Goal: Task Accomplishment & Management: Use online tool/utility

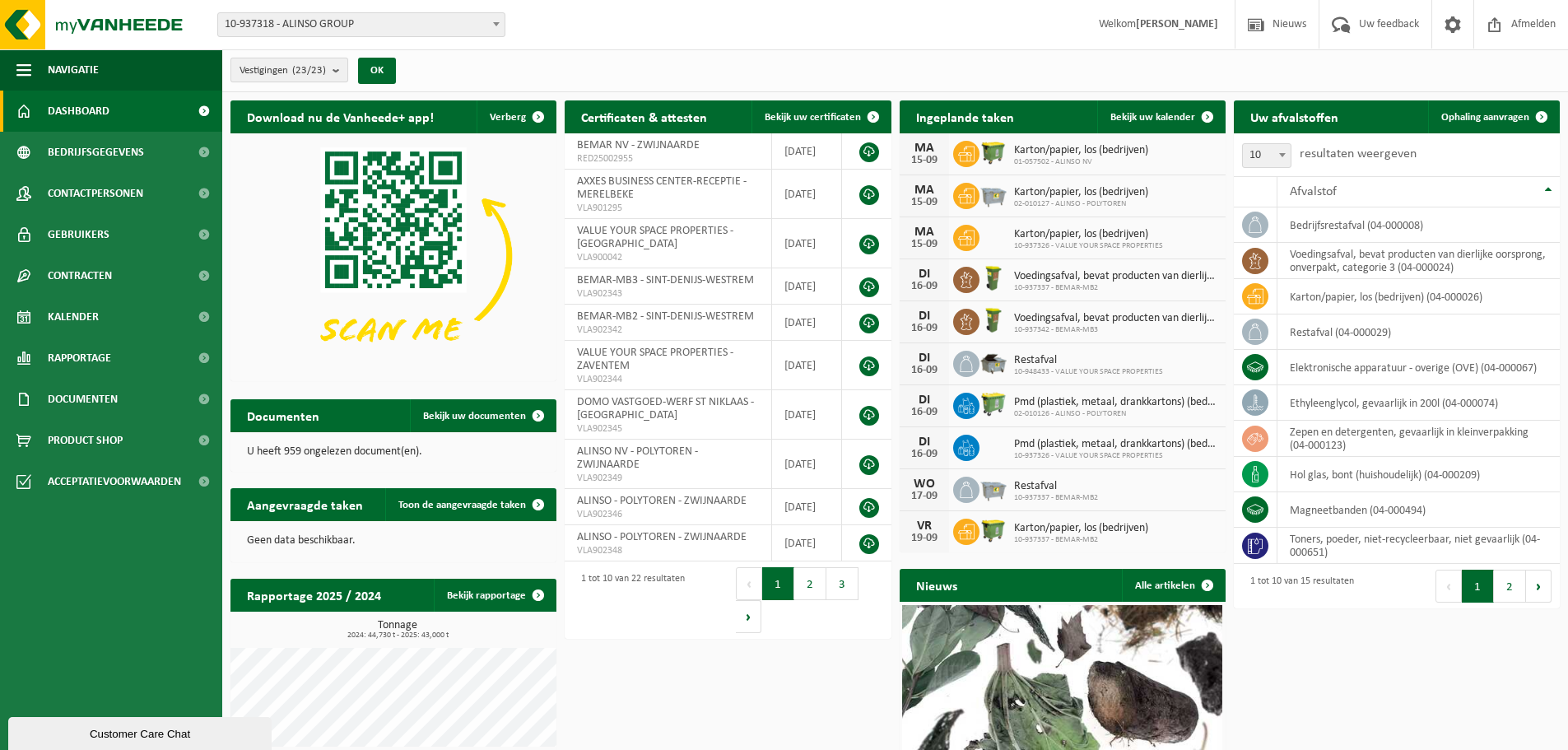
click at [337, 70] on b "submit" at bounding box center [339, 69] width 15 height 23
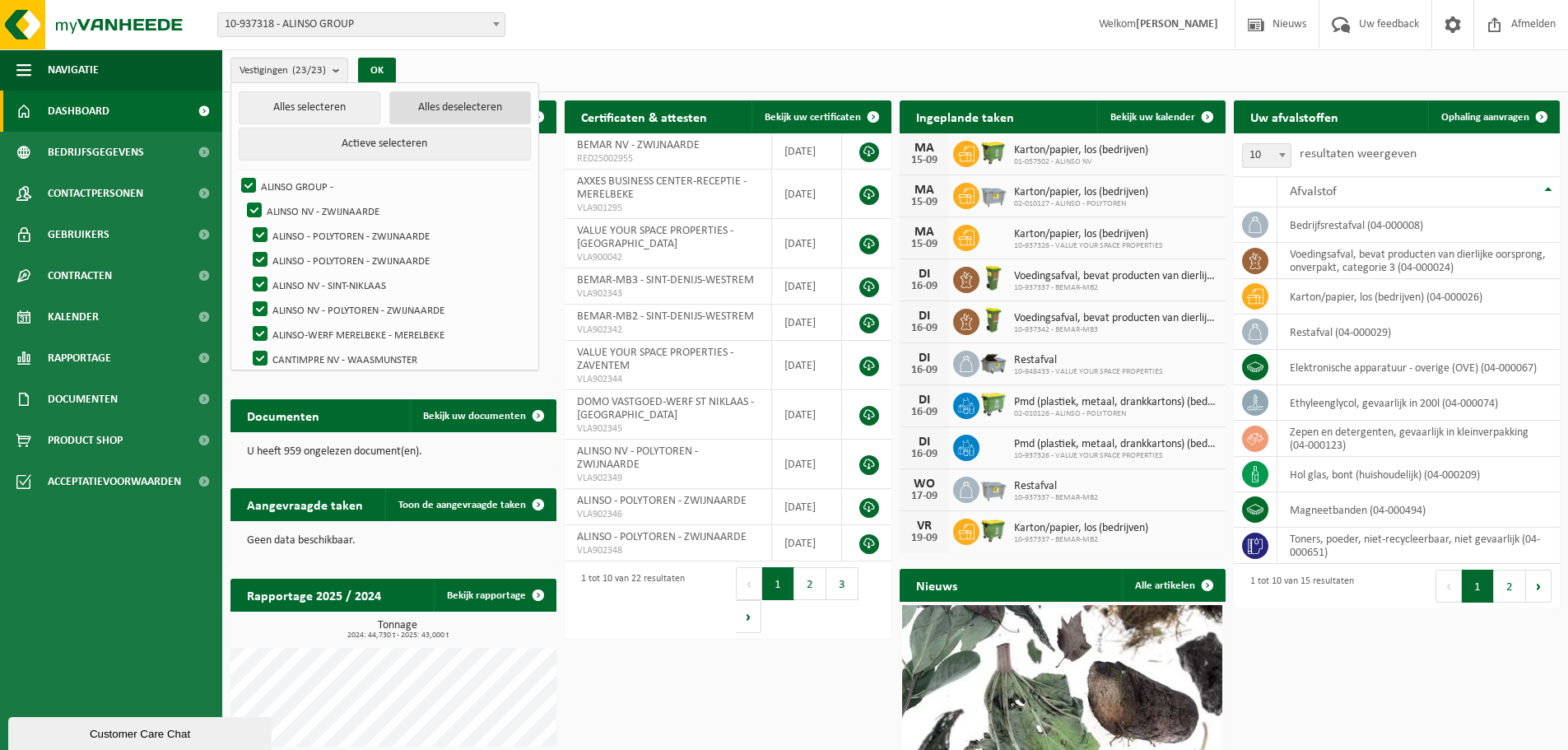
click at [421, 111] on button "Alles deselecteren" at bounding box center [460, 108] width 142 height 33
checkbox input "false"
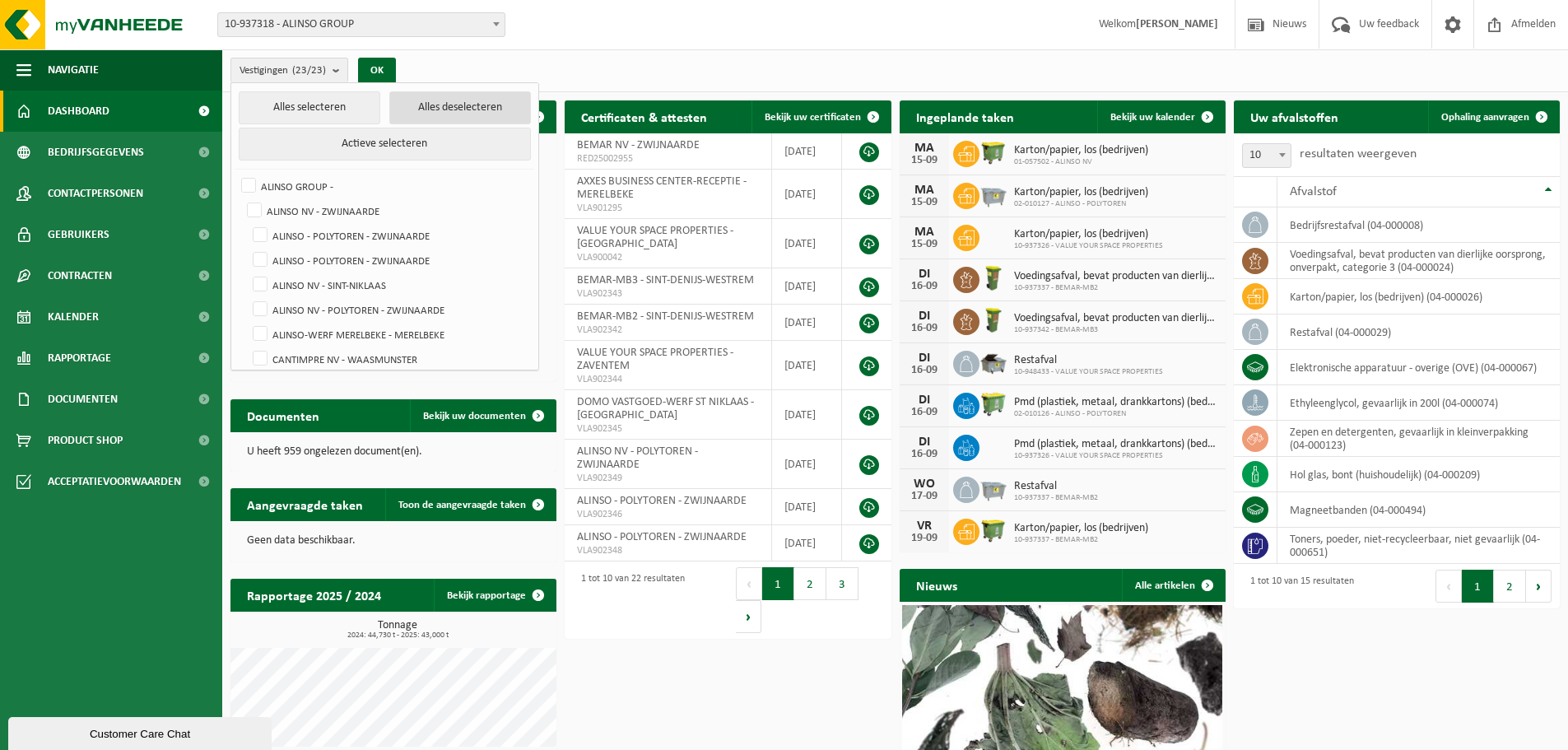
checkbox input "false"
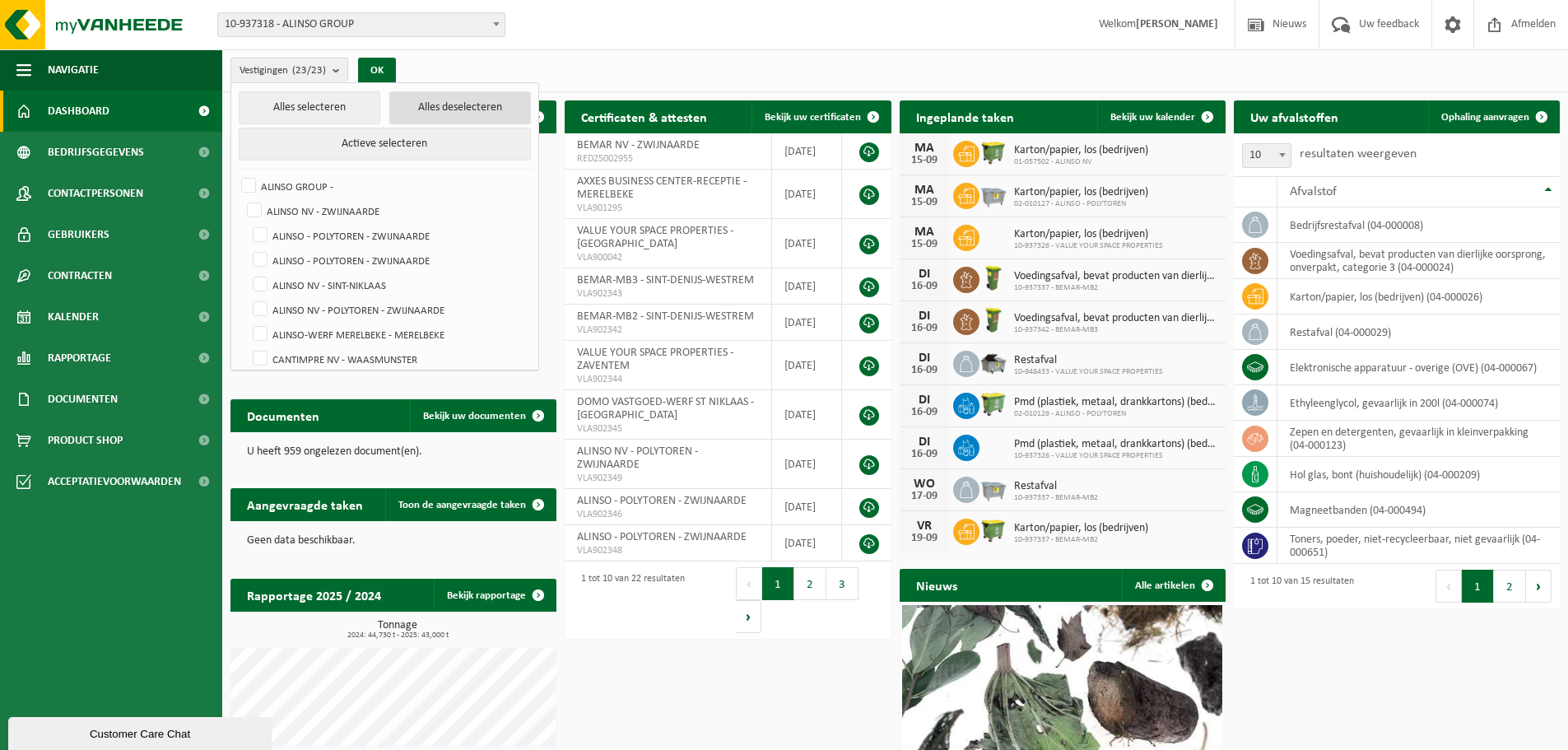
checkbox input "false"
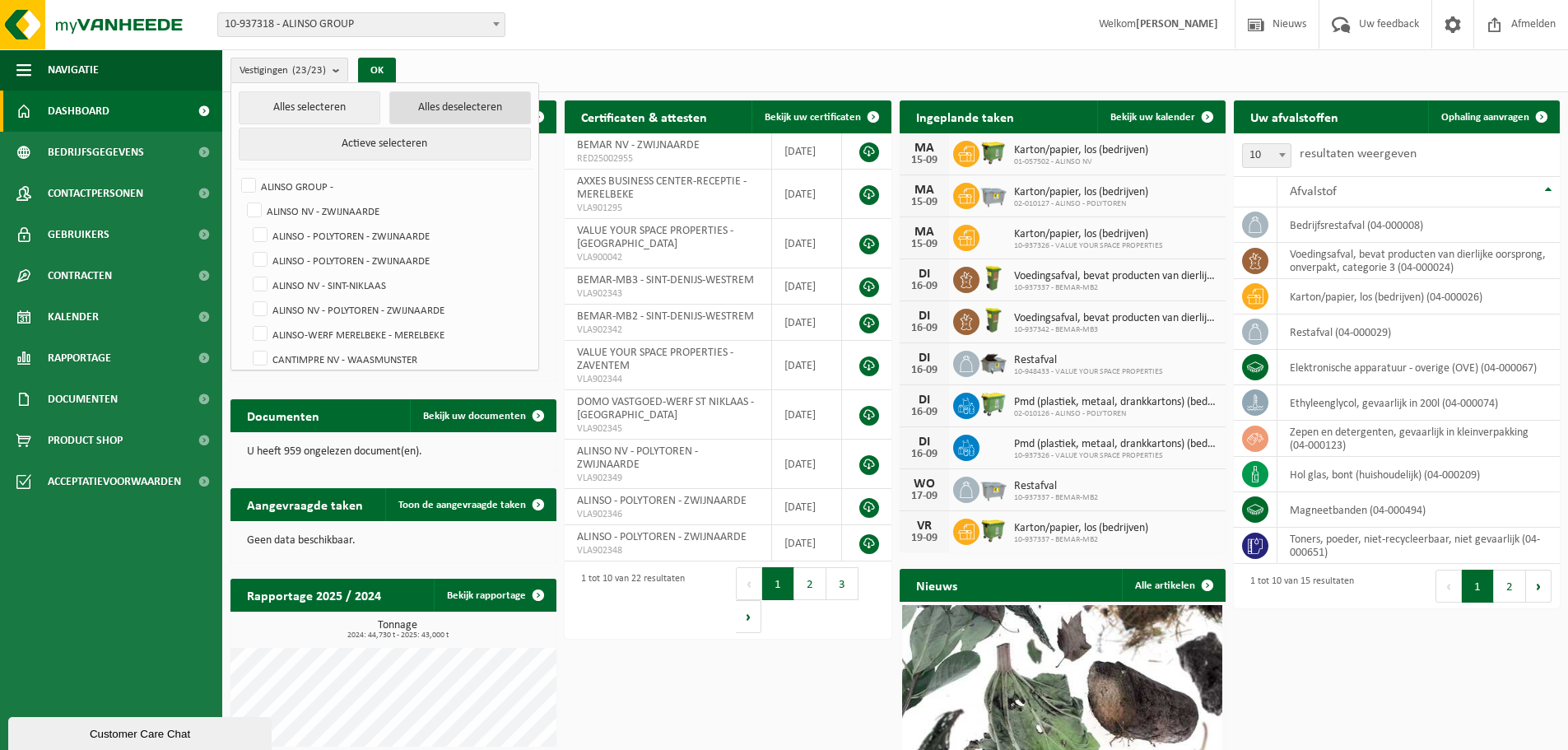
checkbox input "false"
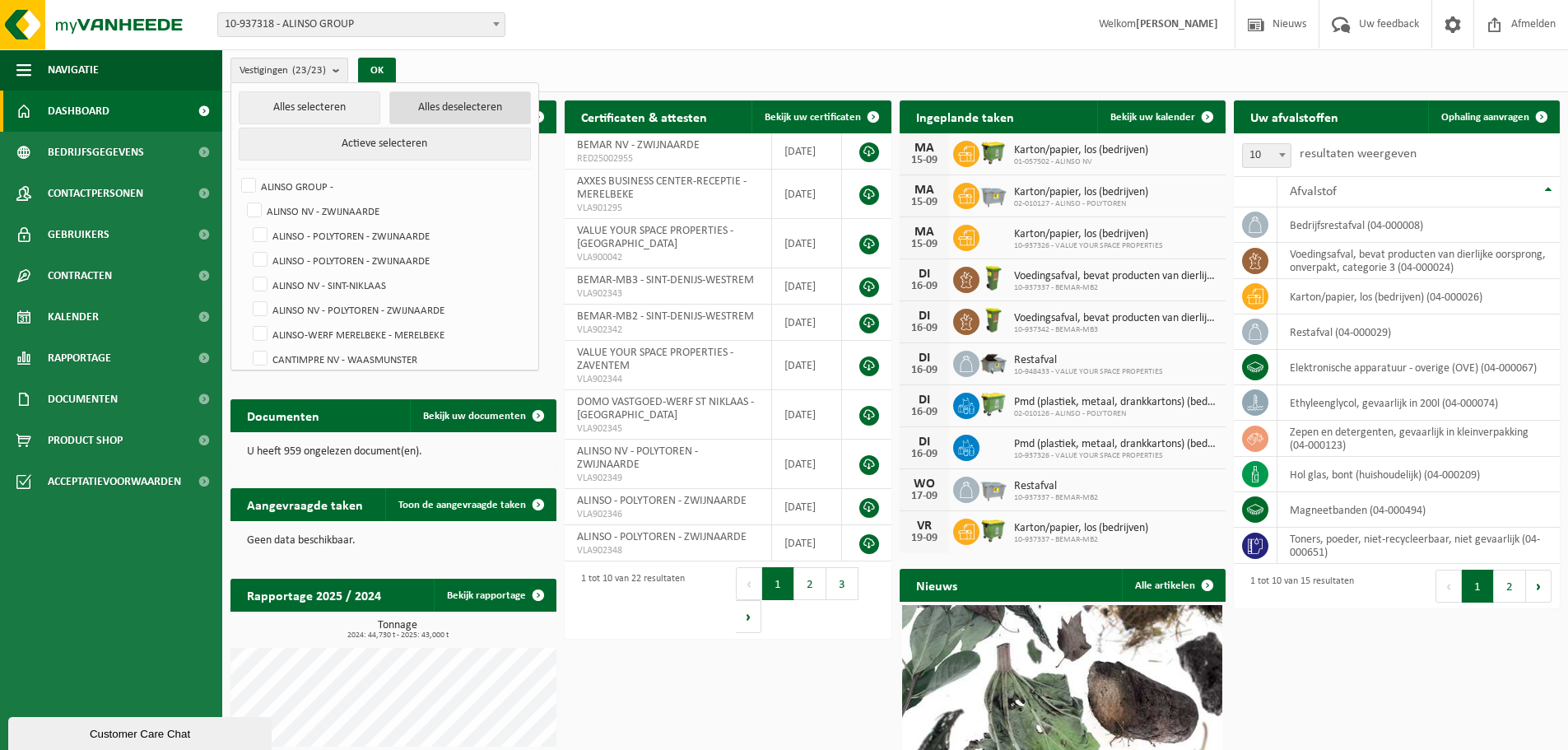
checkbox input "false"
click at [357, 233] on label "ALINSO - POLYTOREN - ZWIJNAARDE" at bounding box center [389, 235] width 282 height 25
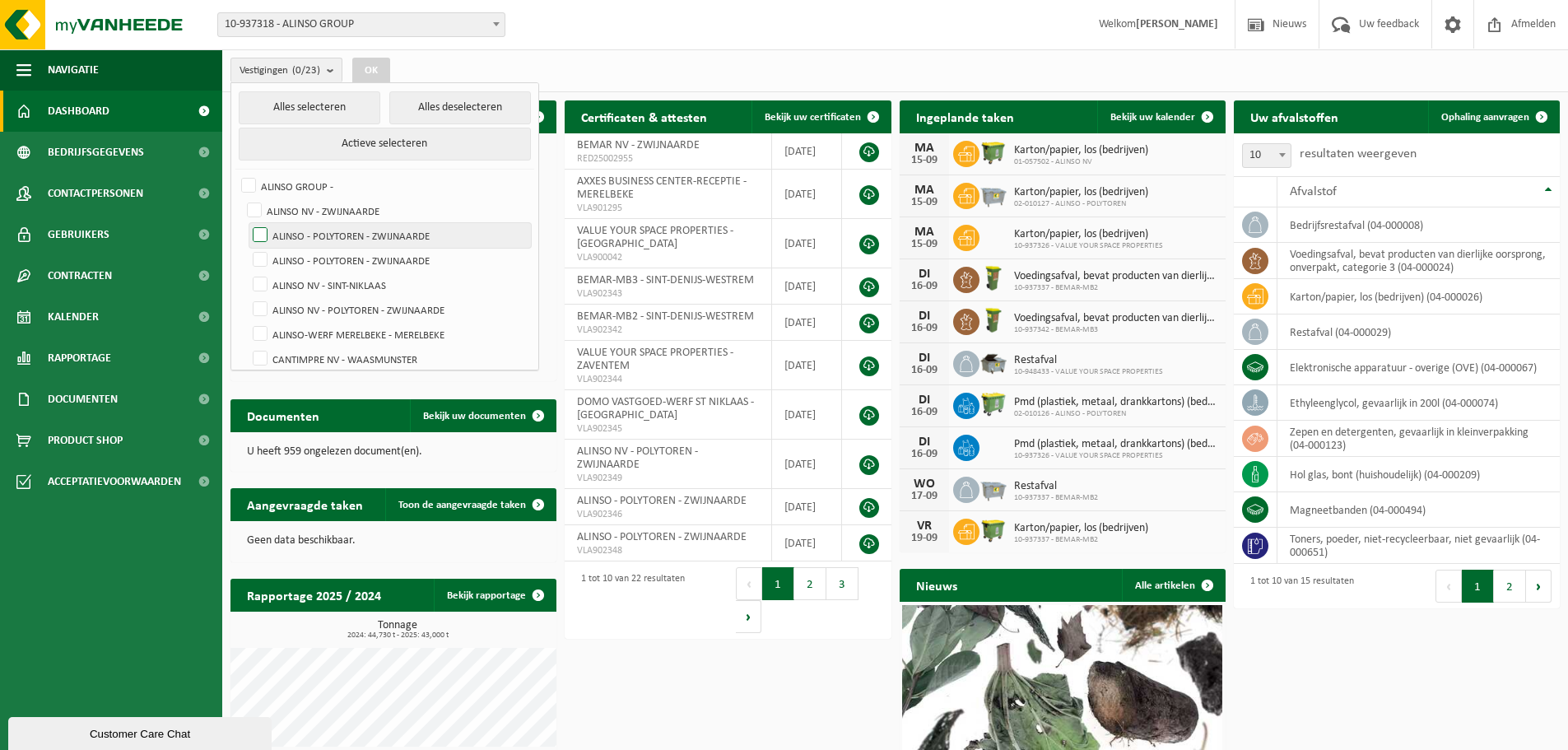
click at [246, 223] on input "ALINSO - POLYTOREN - ZWIJNAARDE" at bounding box center [246, 223] width 1 height 1
checkbox input "true"
click at [353, 256] on label "ALINSO - POLYTOREN - ZWIJNAARDE" at bounding box center [389, 259] width 282 height 25
click at [246, 247] on input "ALINSO - POLYTOREN - ZWIJNAARDE" at bounding box center [246, 247] width 1 height 1
checkbox input "true"
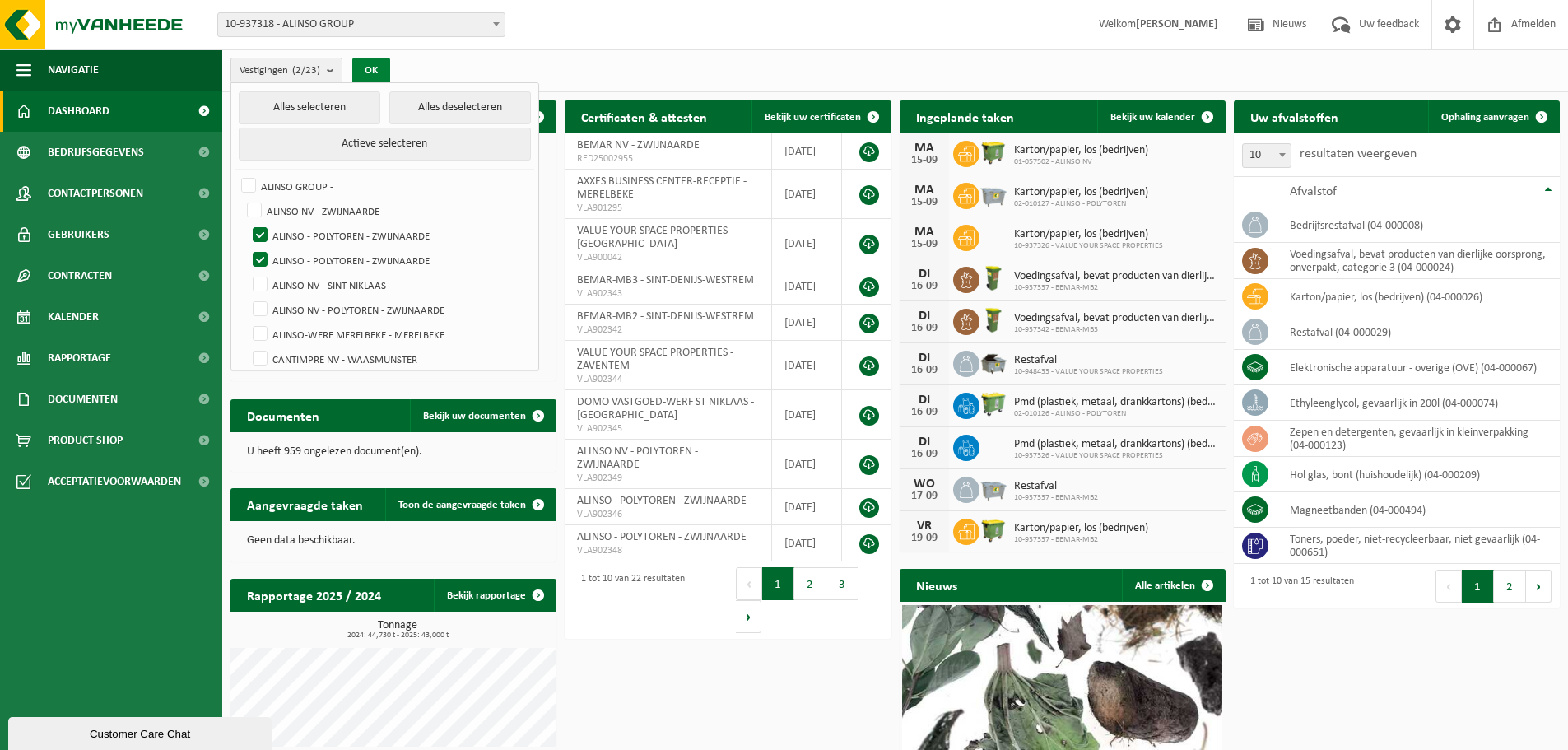
click at [377, 70] on button "OK" at bounding box center [371, 70] width 38 height 27
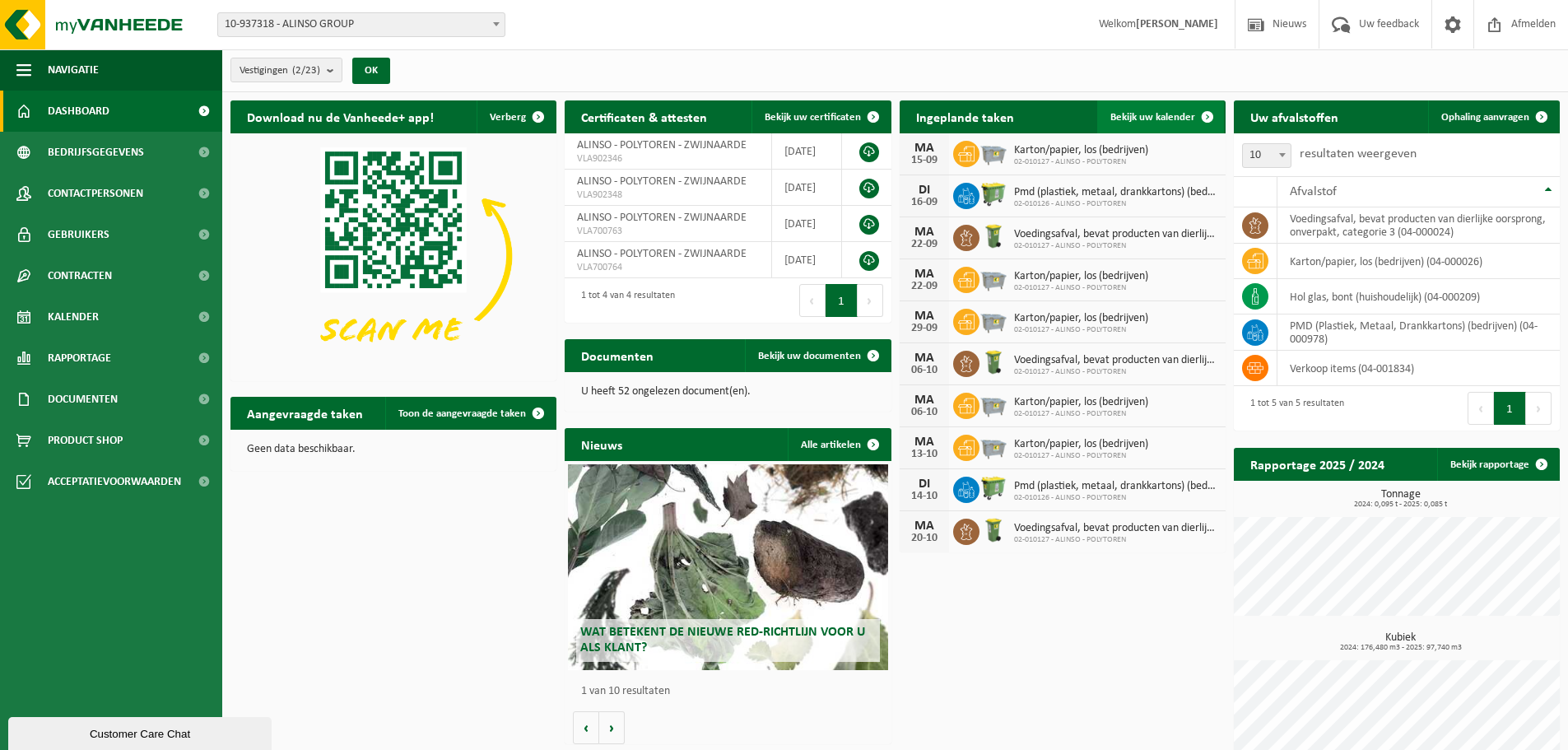
click at [1173, 107] on link "Bekijk uw kalender" at bounding box center [1161, 116] width 127 height 33
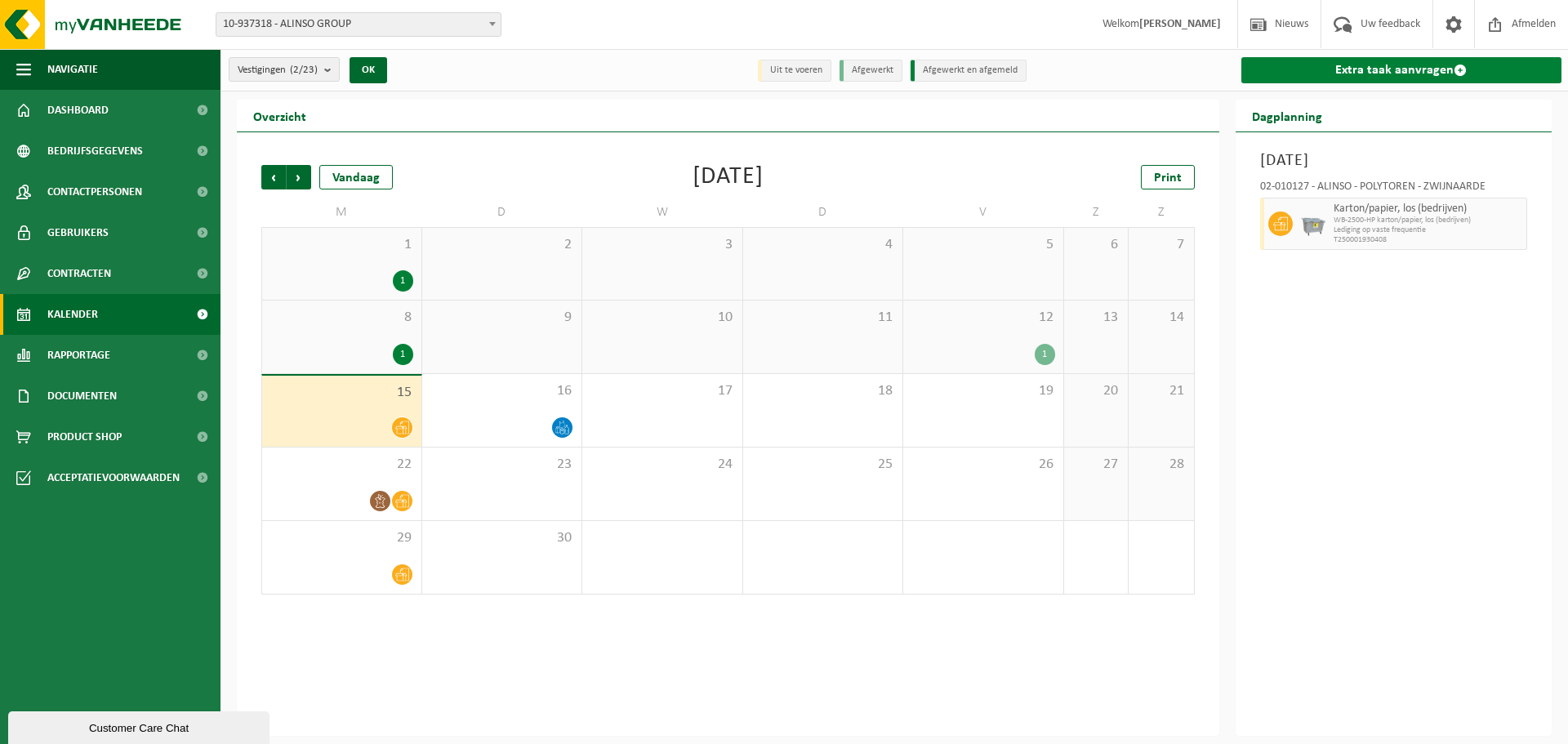
click at [1340, 75] on link "Extra taak aanvragen" at bounding box center [1402, 70] width 321 height 26
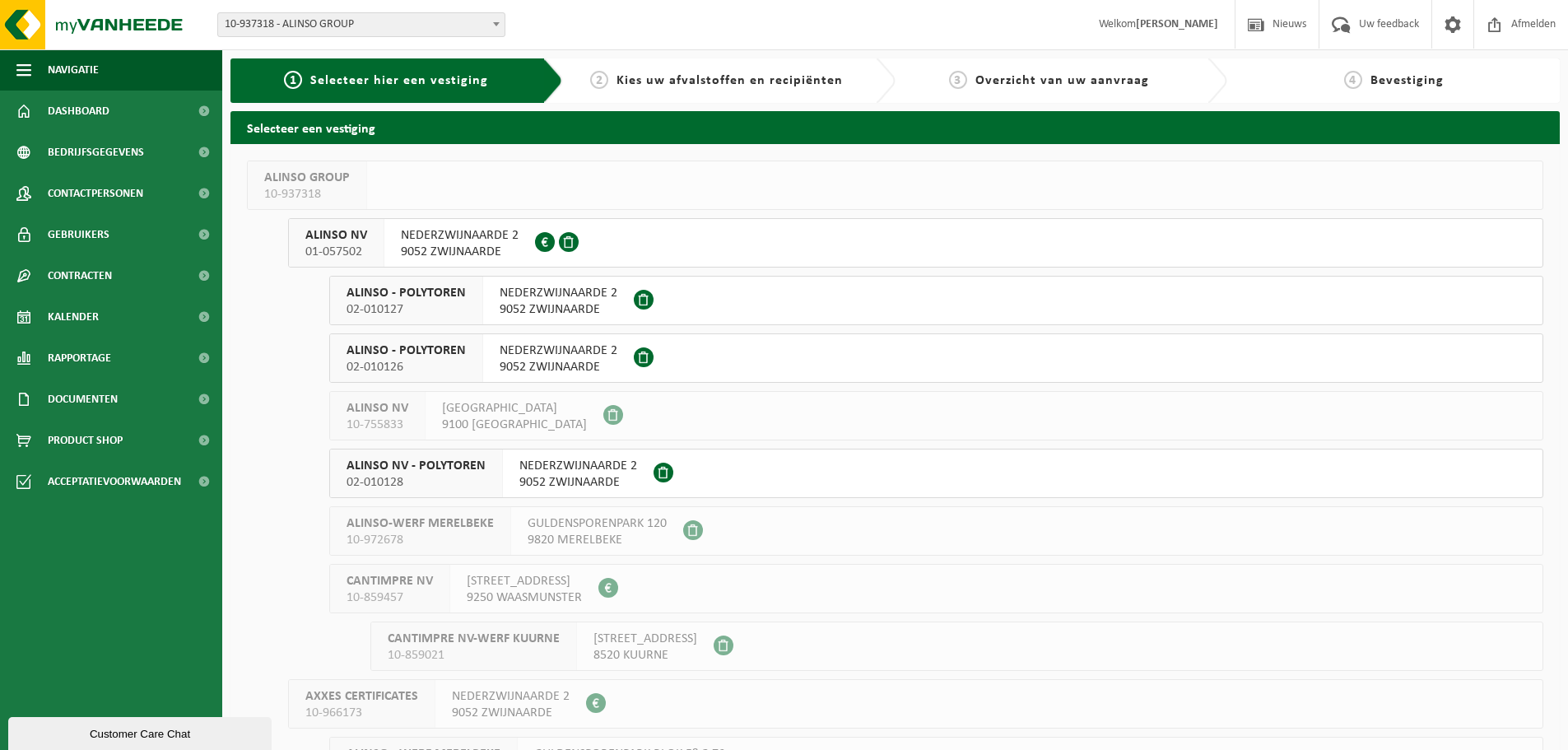
click at [526, 294] on span "NEDERZWIJNAARDE 2" at bounding box center [559, 293] width 118 height 16
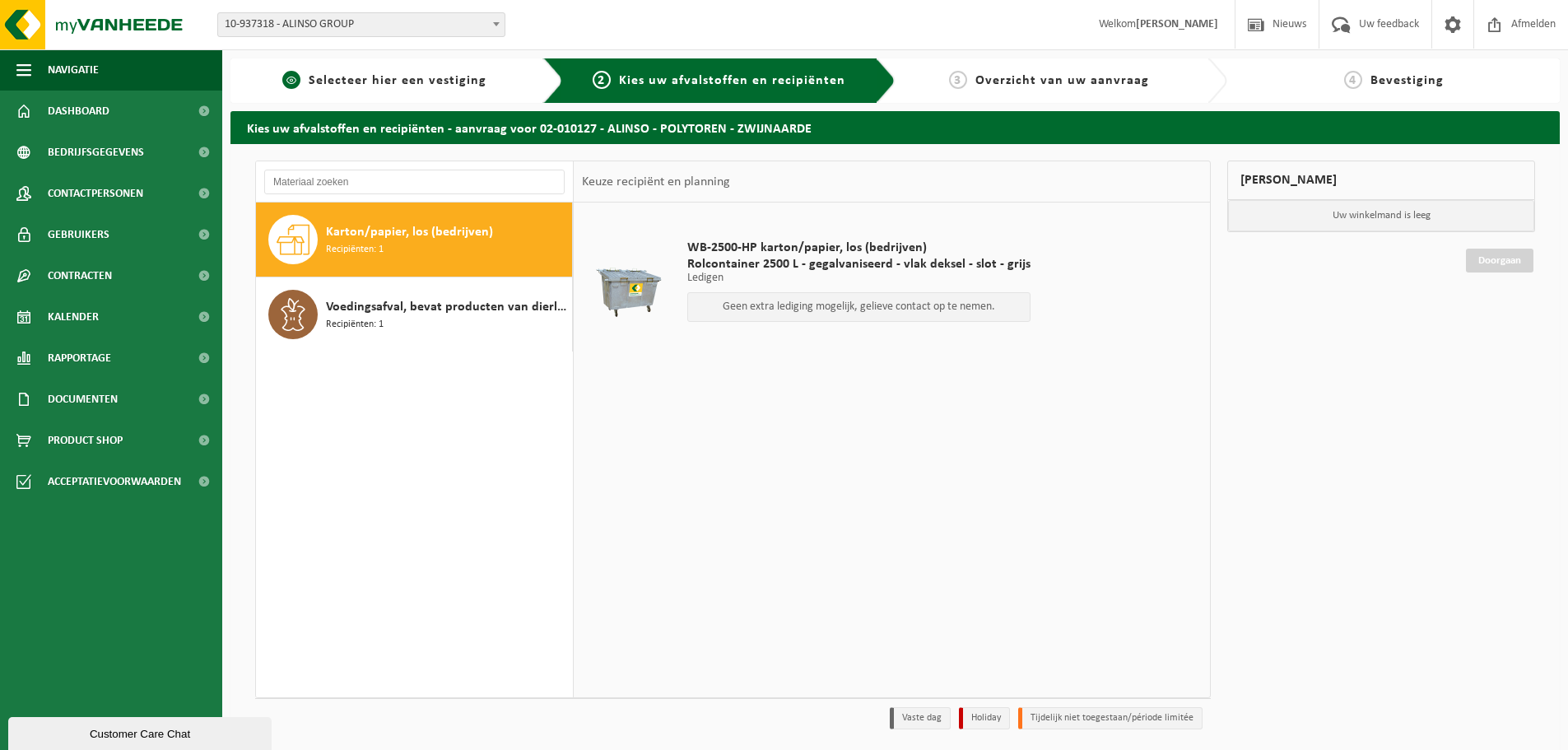
click at [446, 93] on div "1 Selecteer hier een vestiging" at bounding box center [396, 80] width 332 height 45
click at [318, 84] on span "Selecteer hier een vestiging" at bounding box center [398, 80] width 178 height 13
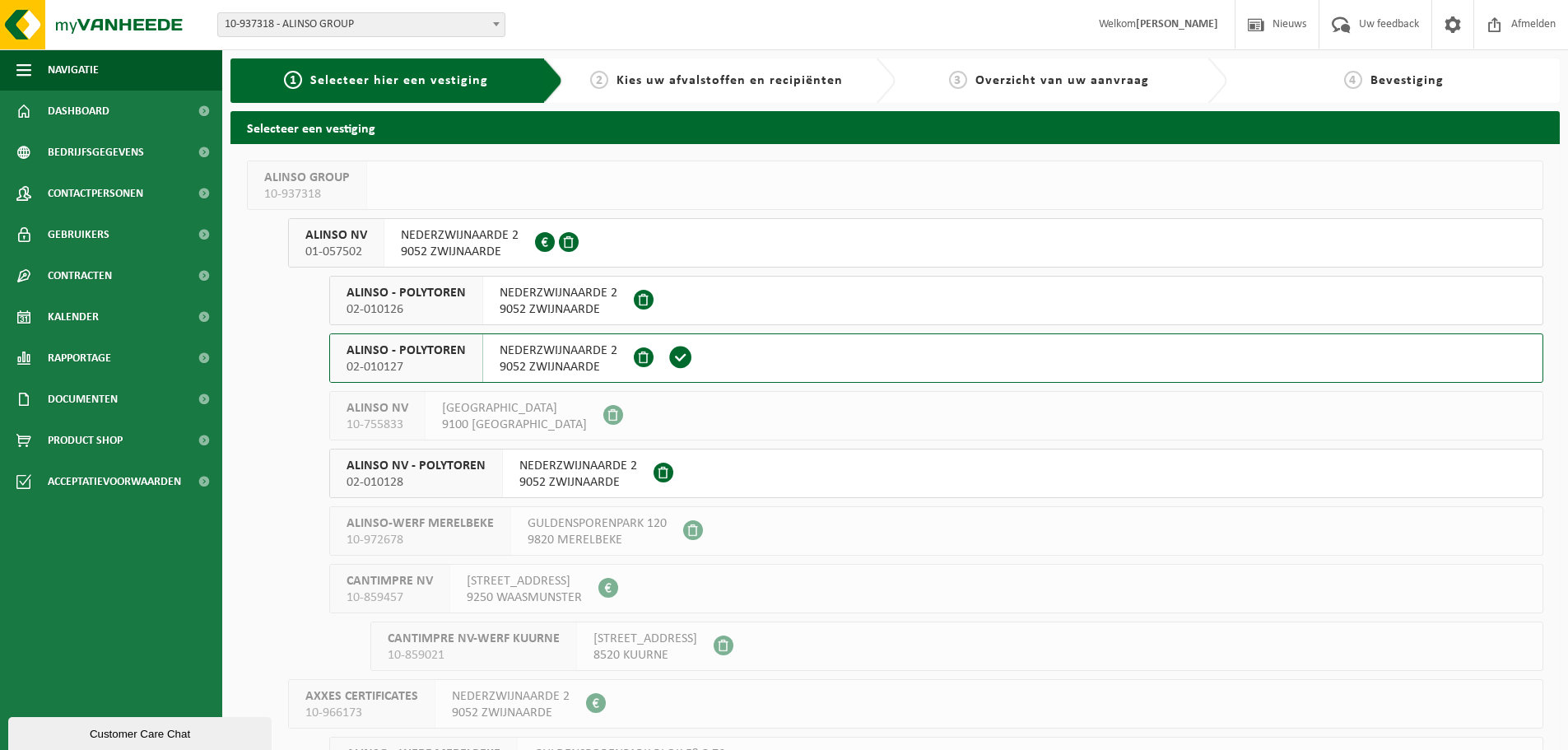
click at [504, 297] on span "NEDERZWIJNAARDE 2" at bounding box center [559, 293] width 118 height 16
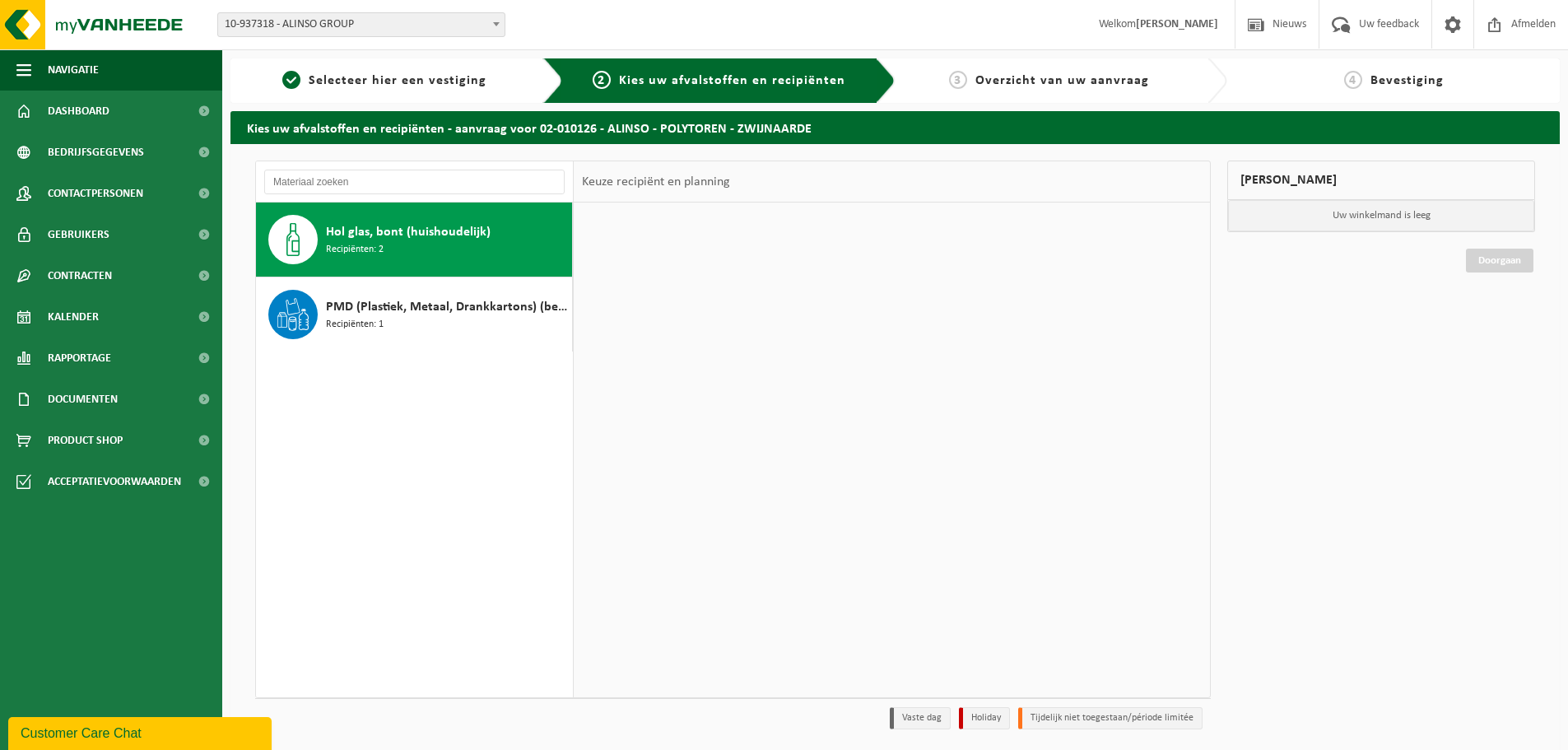
click at [461, 241] on span "Hol glas, bont (huishoudelijk)" at bounding box center [408, 232] width 164 height 20
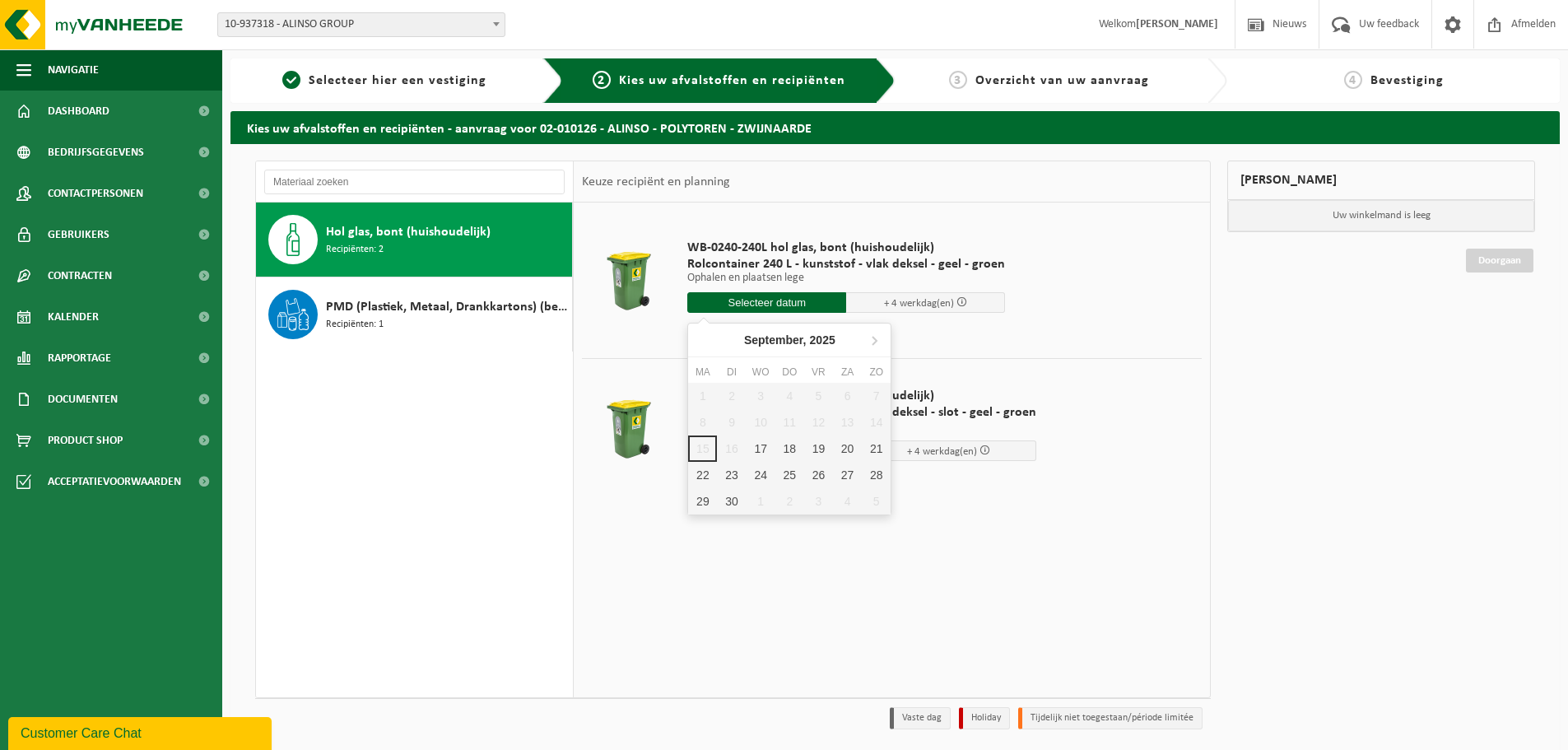
click at [740, 299] on input "text" at bounding box center [767, 302] width 159 height 21
click at [760, 446] on div "17" at bounding box center [761, 449] width 29 height 27
type input "Van 2025-09-17"
type input "2025-09-17"
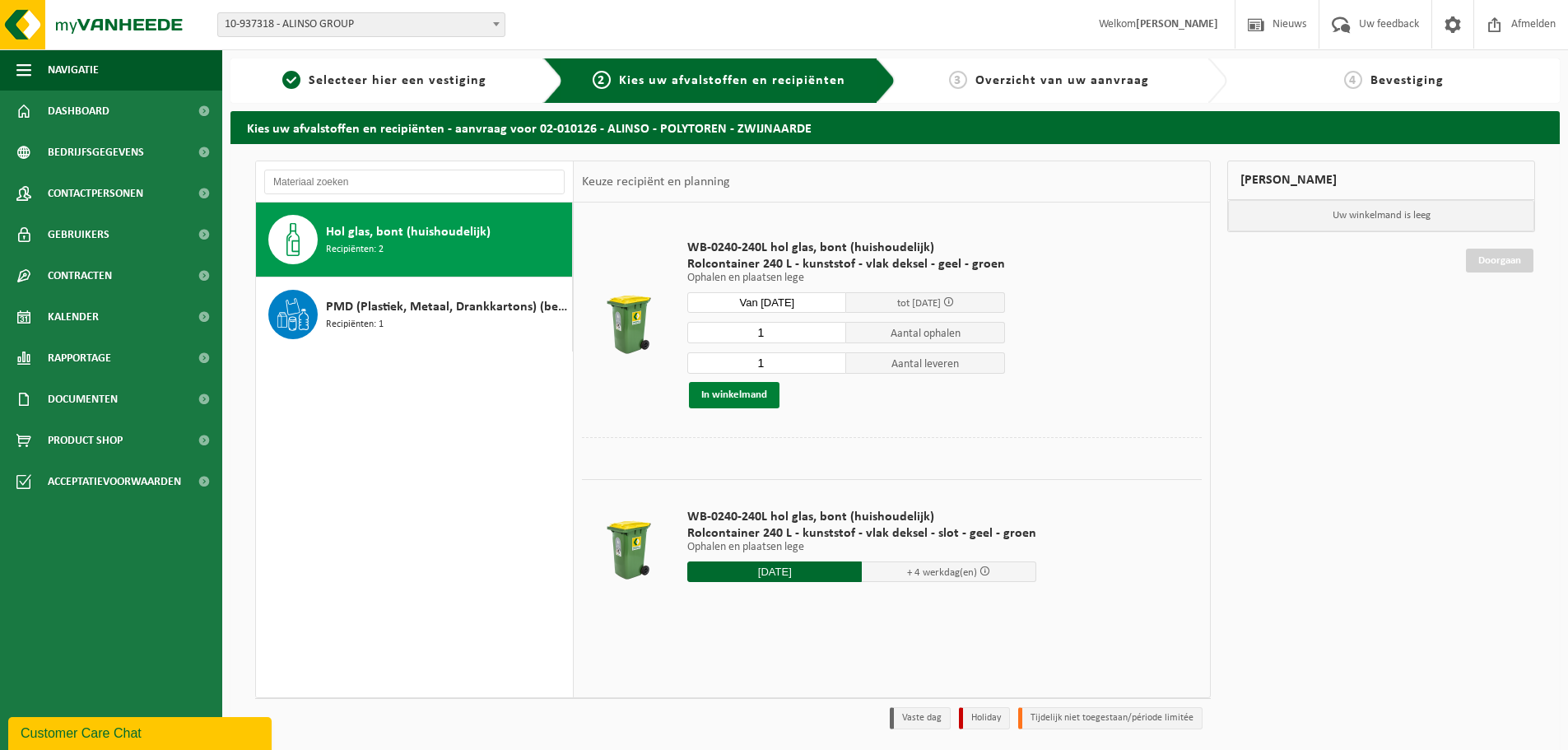
click at [750, 392] on button "In winkelmand" at bounding box center [734, 395] width 91 height 27
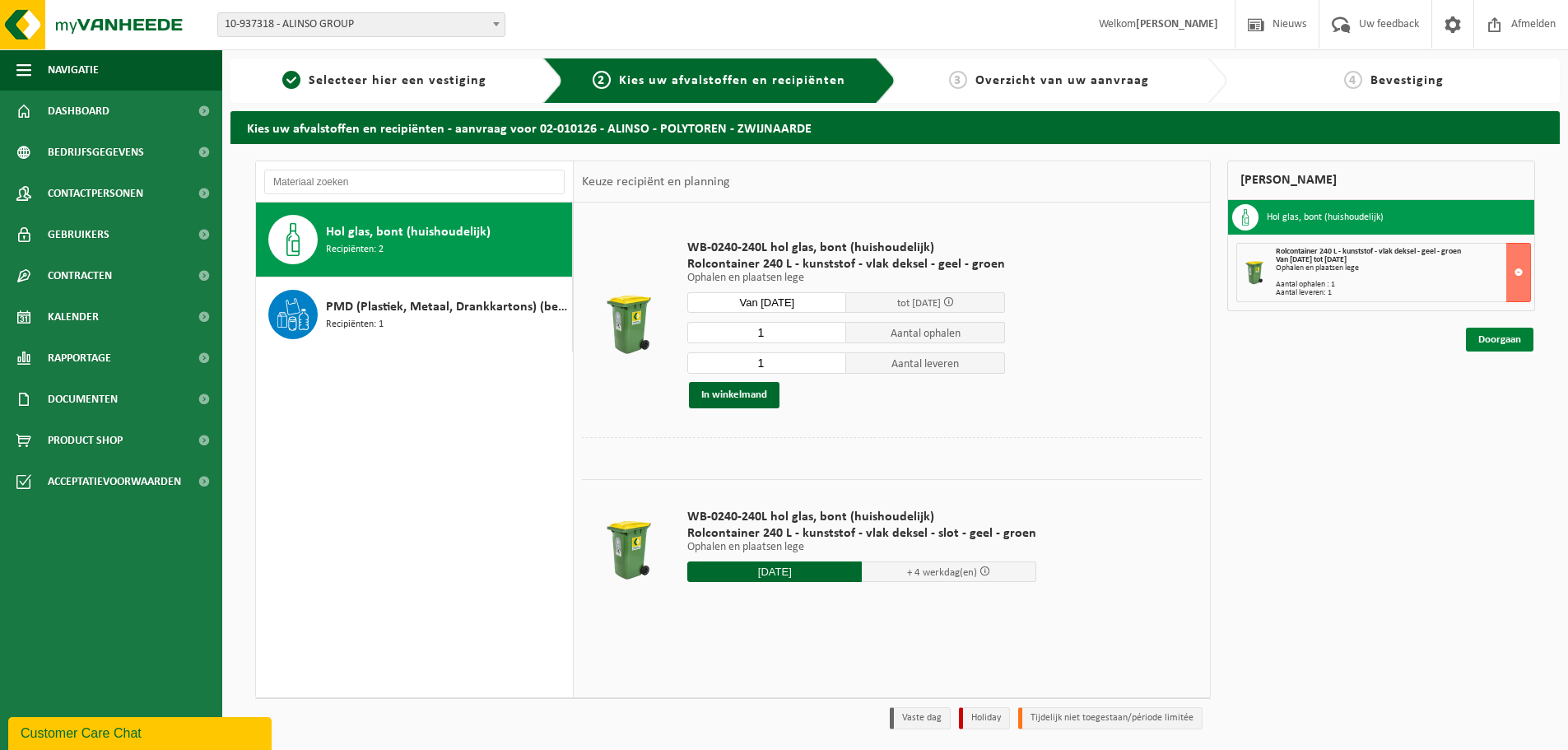
click at [1491, 348] on link "Doorgaan" at bounding box center [1500, 340] width 68 height 24
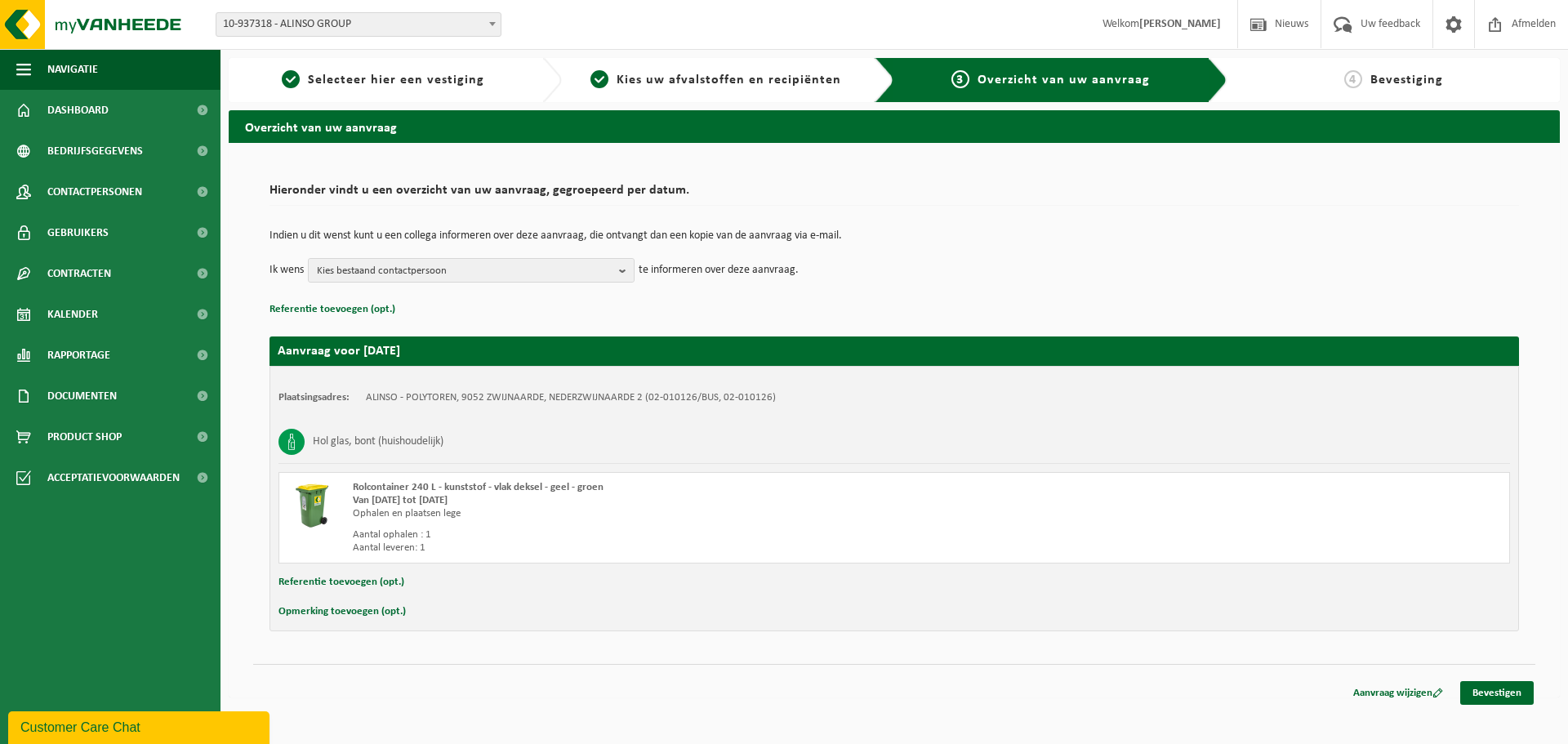
click at [367, 615] on button "Opmerking toevoegen (opt.)" at bounding box center [342, 612] width 127 height 21
click at [445, 616] on input "text" at bounding box center [926, 613] width 1136 height 25
type input "Is het mogelijk om de rolcontainer te vergroten? mag een type groter zijn. dank…"
click at [351, 578] on button "Referentie toevoegen (opt.)" at bounding box center [341, 582] width 126 height 21
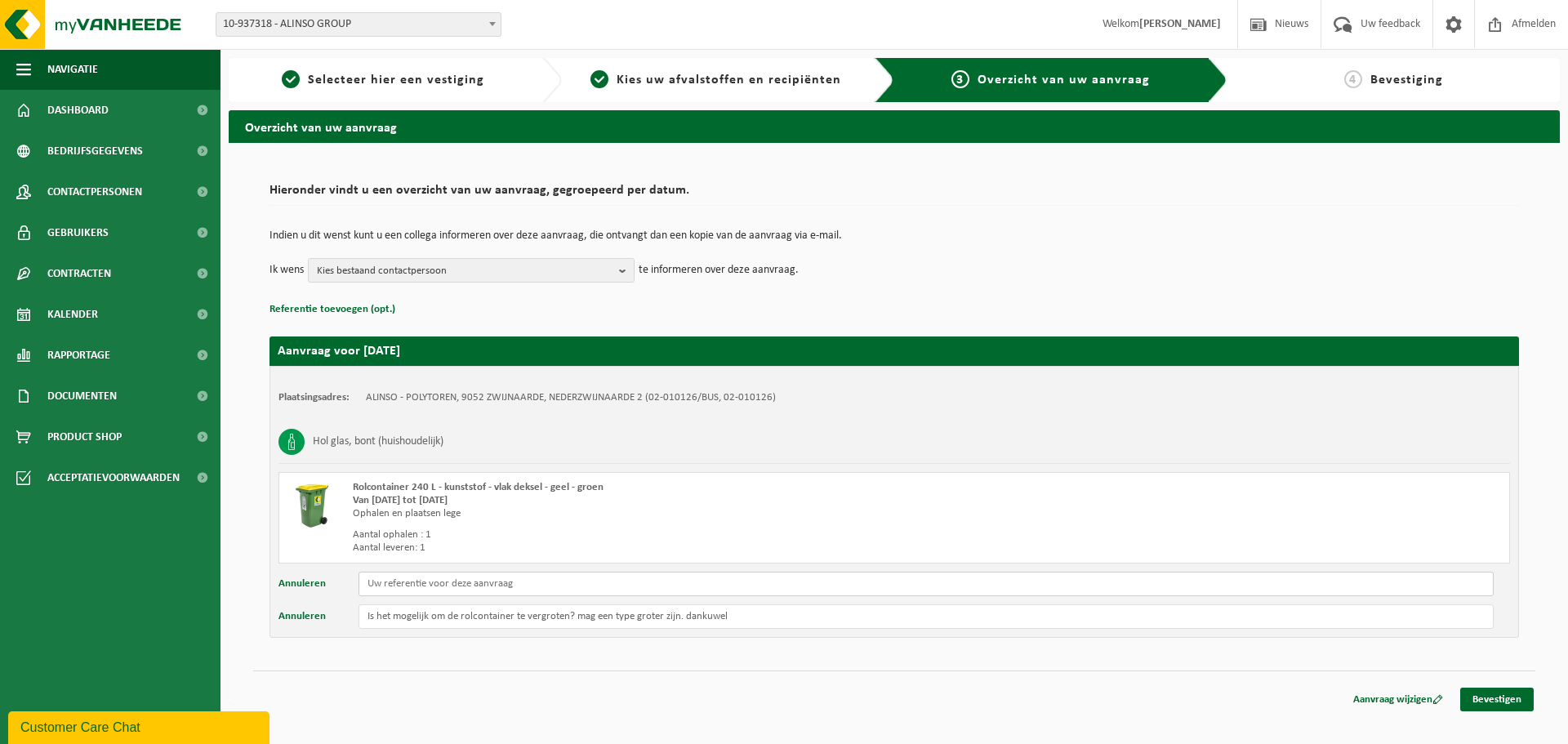
click at [410, 578] on input "text" at bounding box center [926, 583] width 1136 height 25
type input "AA-5181"
click at [1492, 692] on link "Bevestigen" at bounding box center [1497, 700] width 74 height 24
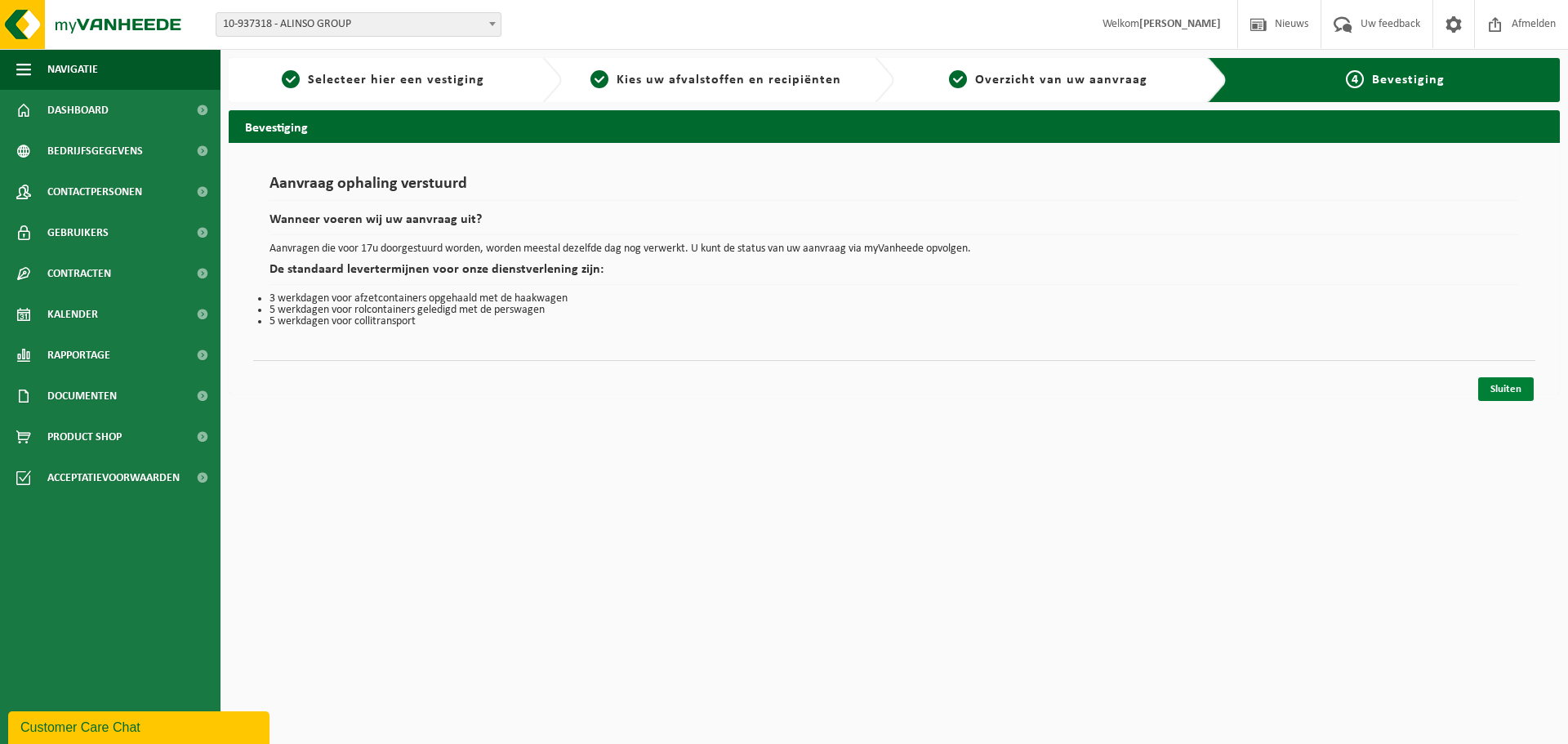
click at [1498, 384] on link "Sluiten" at bounding box center [1506, 389] width 55 height 24
